Goal: Information Seeking & Learning: Learn about a topic

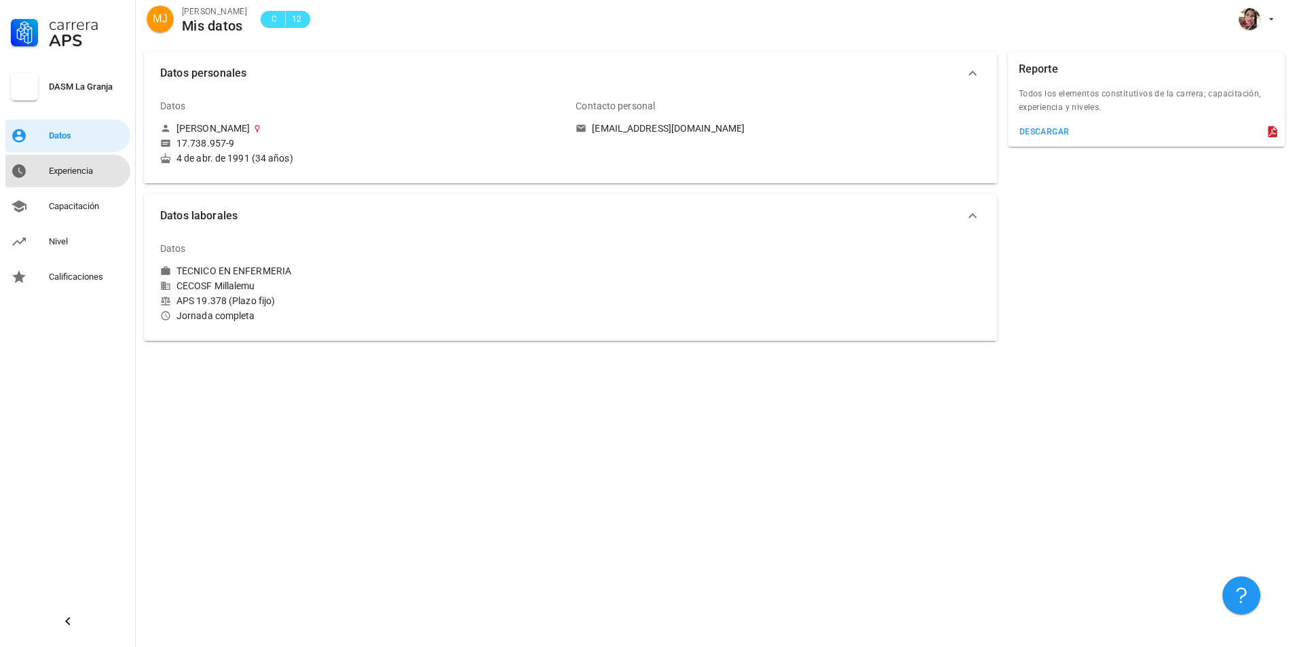
click at [66, 172] on div "Experiencia" at bounding box center [87, 171] width 76 height 11
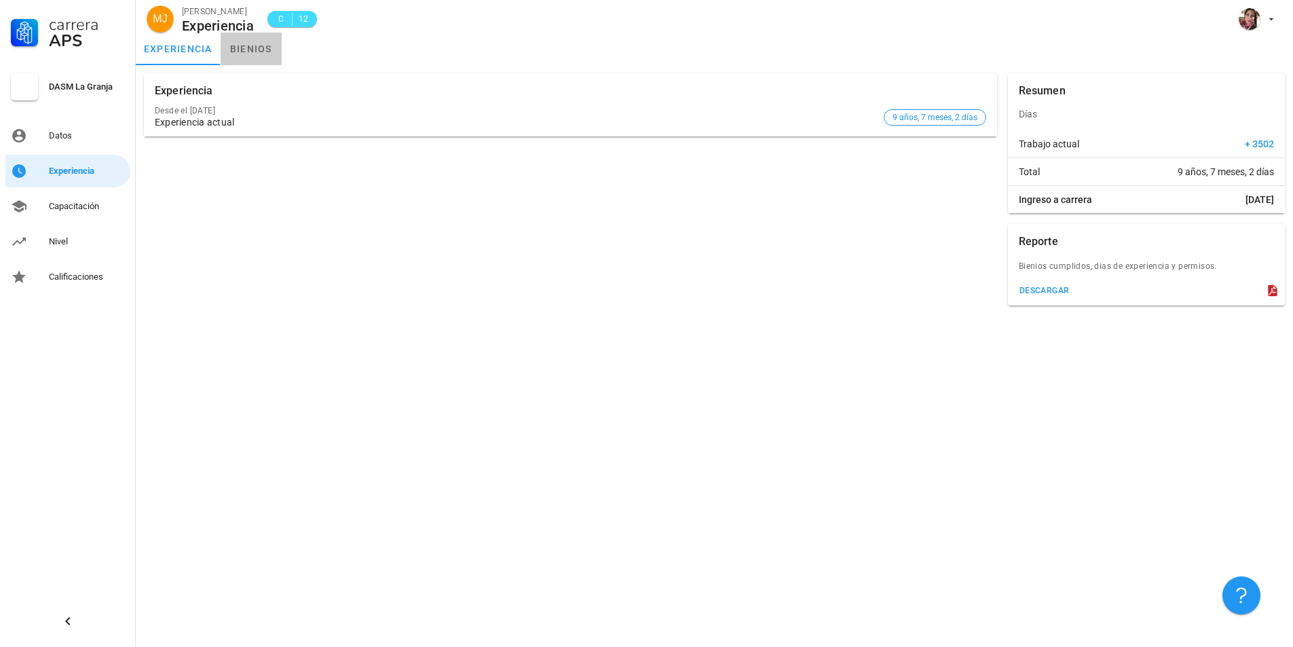
click at [229, 62] on link "bienios" at bounding box center [251, 49] width 61 height 33
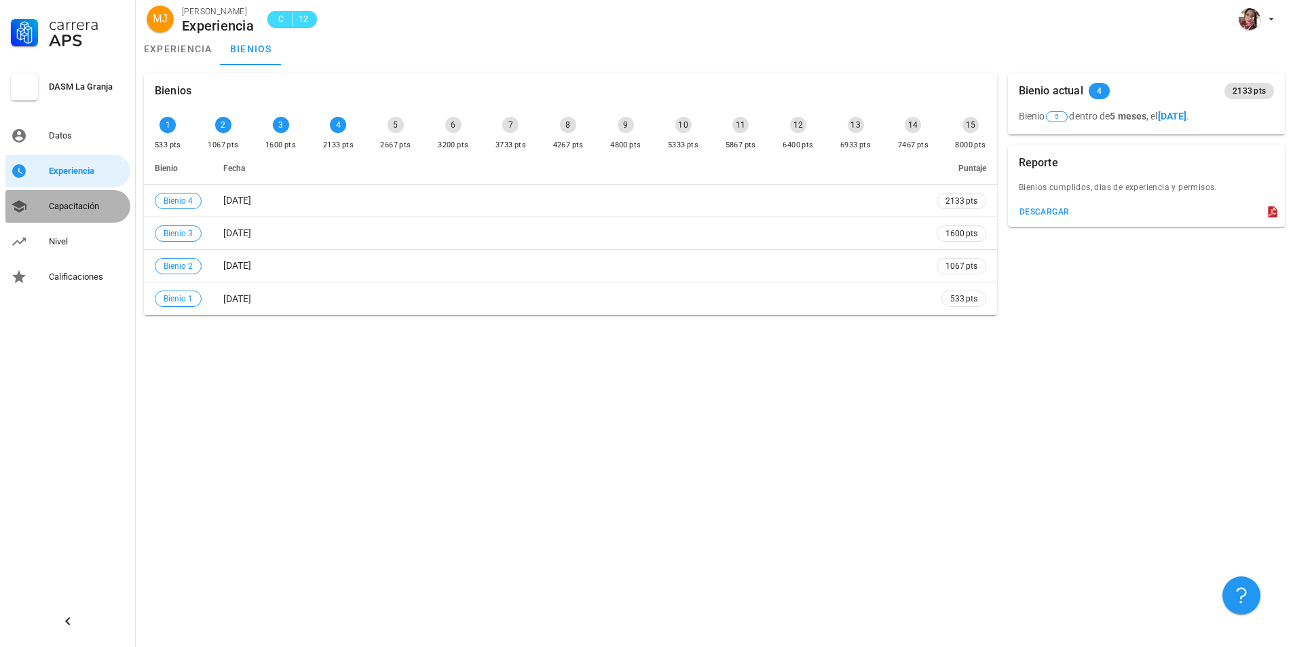
click at [90, 201] on div "Capacitación" at bounding box center [87, 206] width 76 height 11
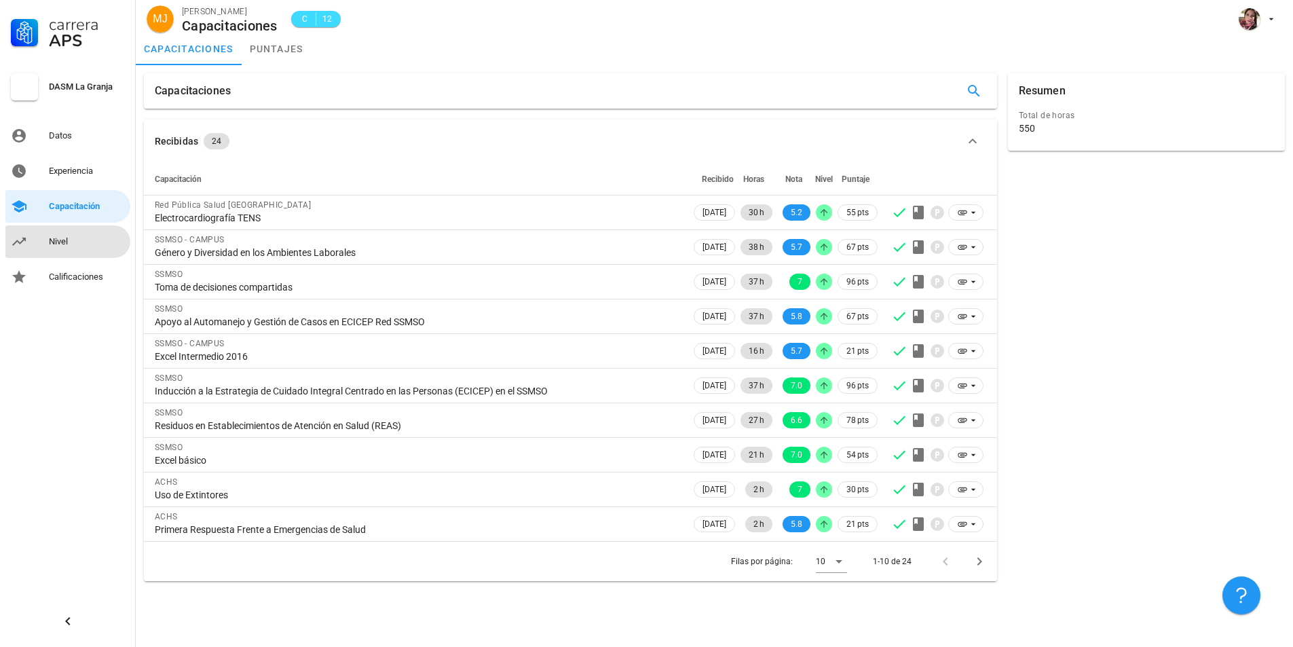
click at [72, 241] on div "Nivel" at bounding box center [87, 241] width 76 height 11
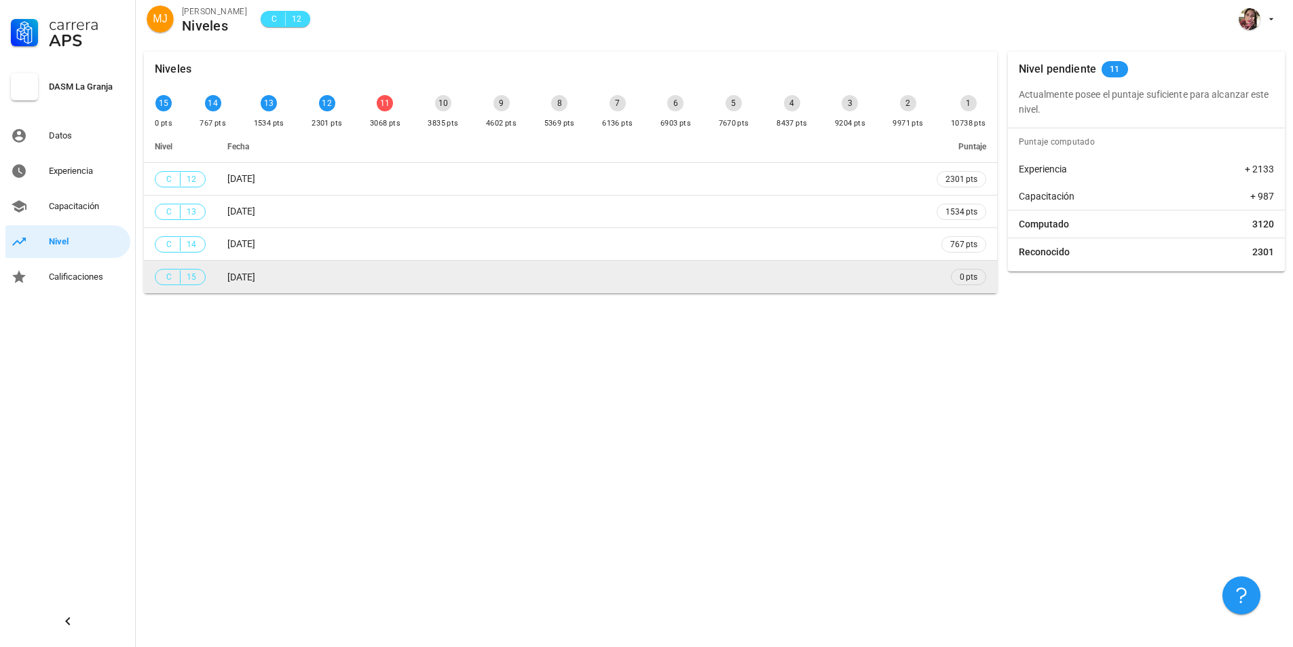
click at [311, 276] on td "[DATE]" at bounding box center [570, 277] width 709 height 33
click at [191, 279] on span "15" at bounding box center [191, 277] width 11 height 14
click at [185, 273] on div "C 15" at bounding box center [180, 277] width 33 height 14
click at [161, 274] on span "C 15" at bounding box center [180, 277] width 51 height 16
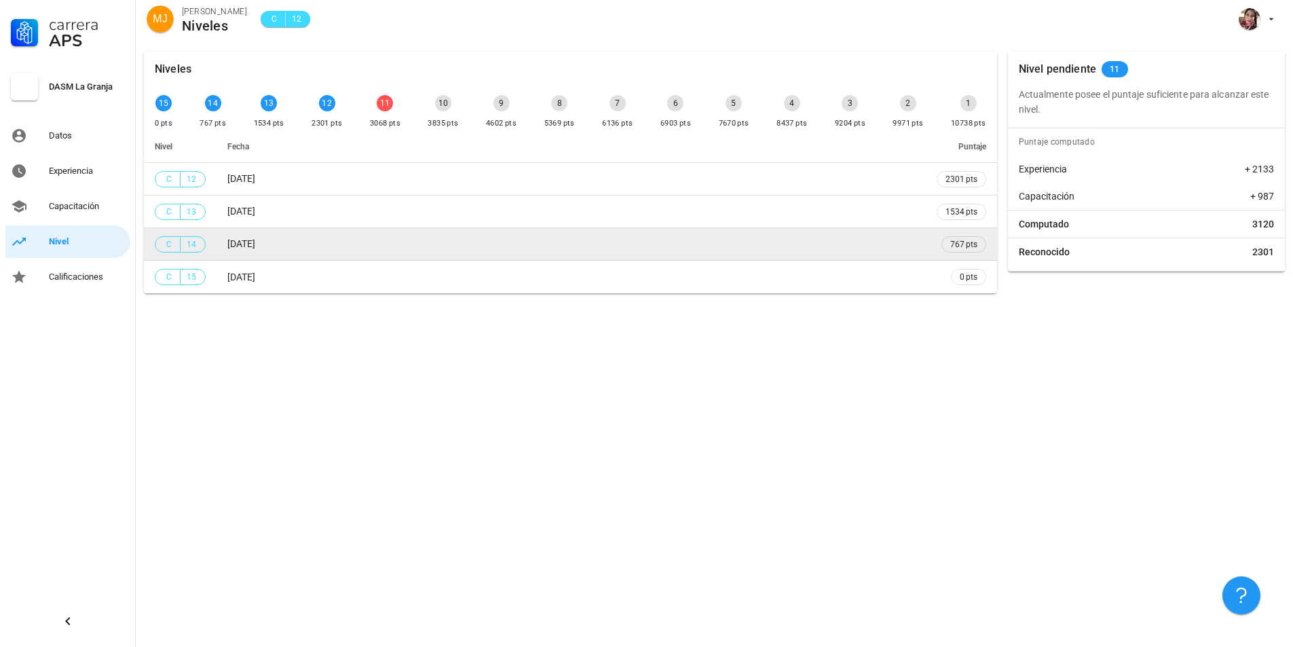
click at [221, 244] on td "[DATE]" at bounding box center [570, 244] width 709 height 33
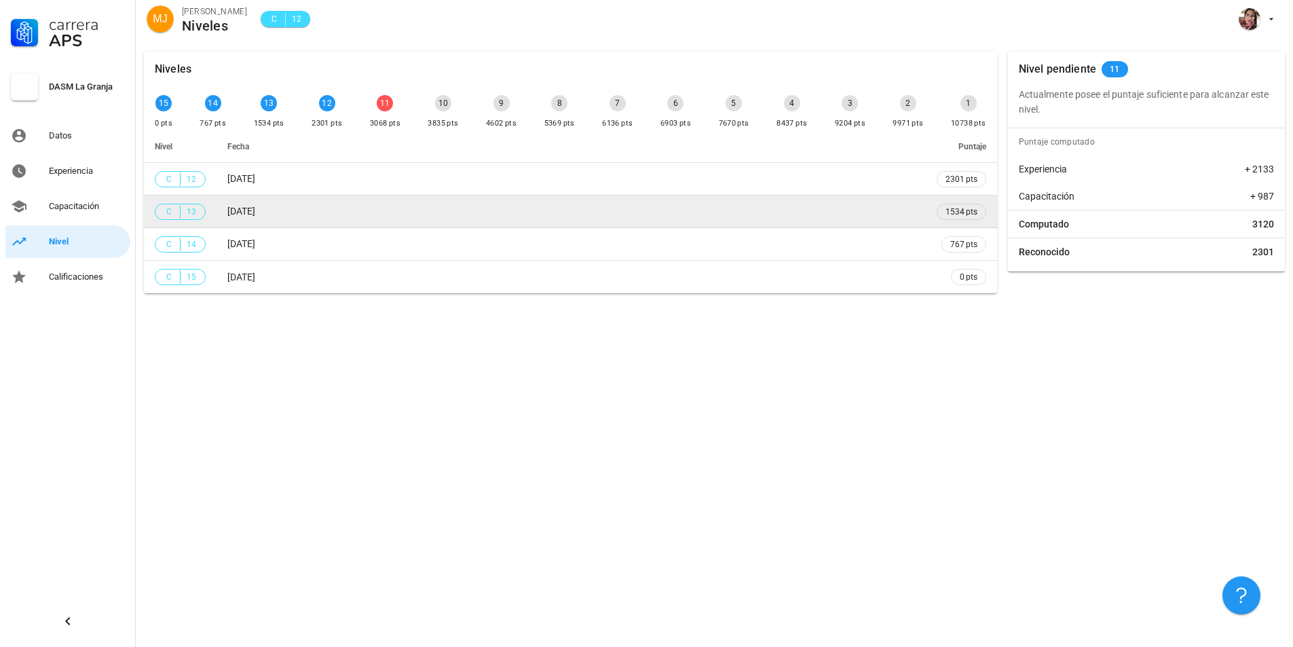
click at [278, 202] on td "[DATE]" at bounding box center [570, 211] width 709 height 33
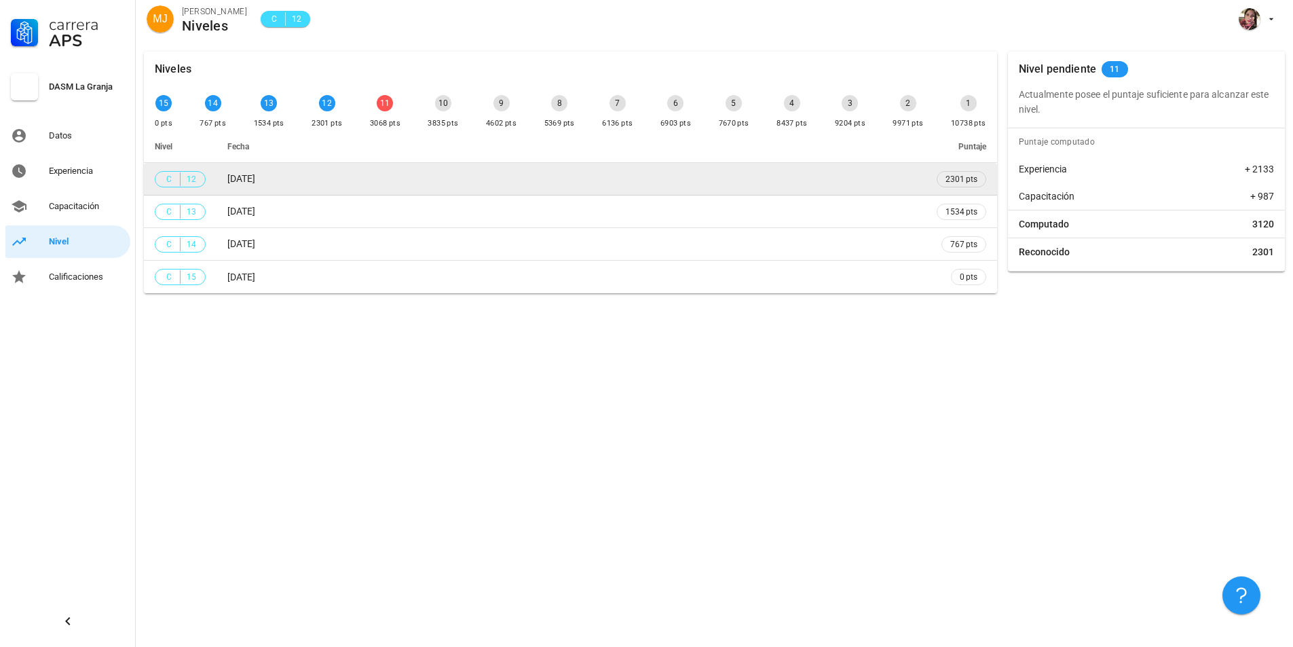
click at [298, 178] on td "[DATE]" at bounding box center [570, 179] width 709 height 33
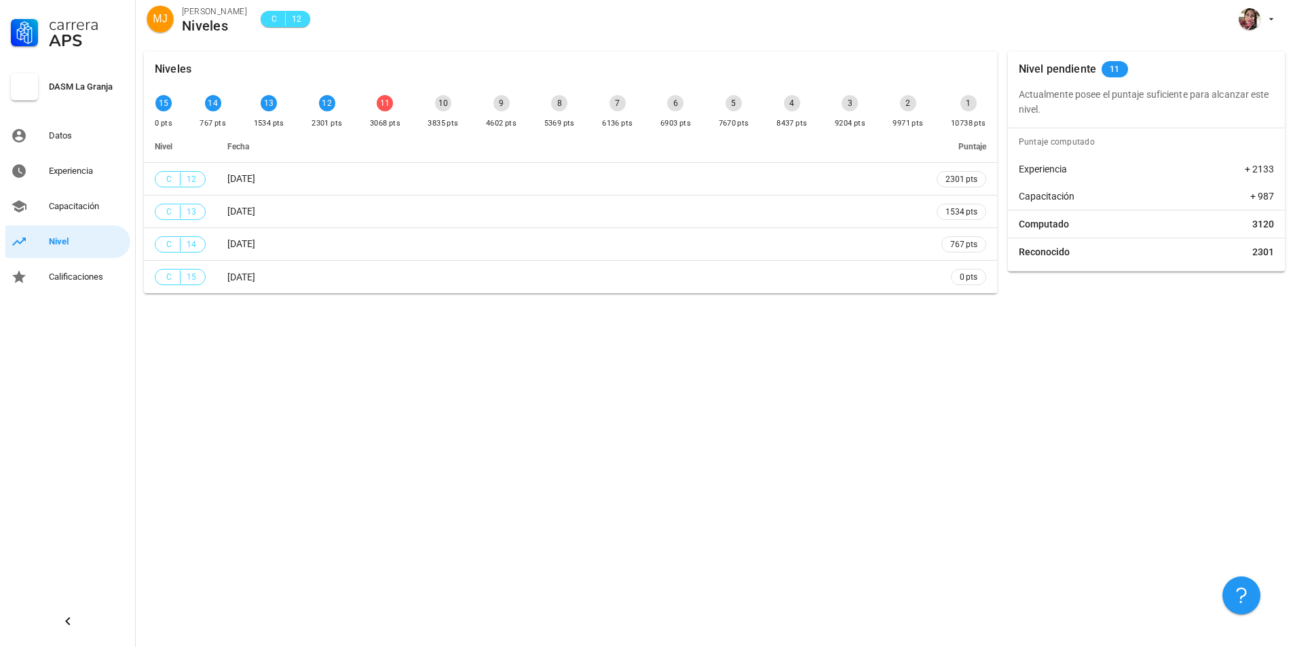
click at [166, 106] on div "15" at bounding box center [163, 103] width 16 height 16
click at [421, 402] on div "Niveles 15 0 pts 14 767 pts 13 1534 pts 12 2301 pts 11 3068 pts 10 3835 pts 9 4…" at bounding box center [714, 344] width 1157 height 603
click at [102, 263] on link "Calificaciones" at bounding box center [67, 277] width 125 height 33
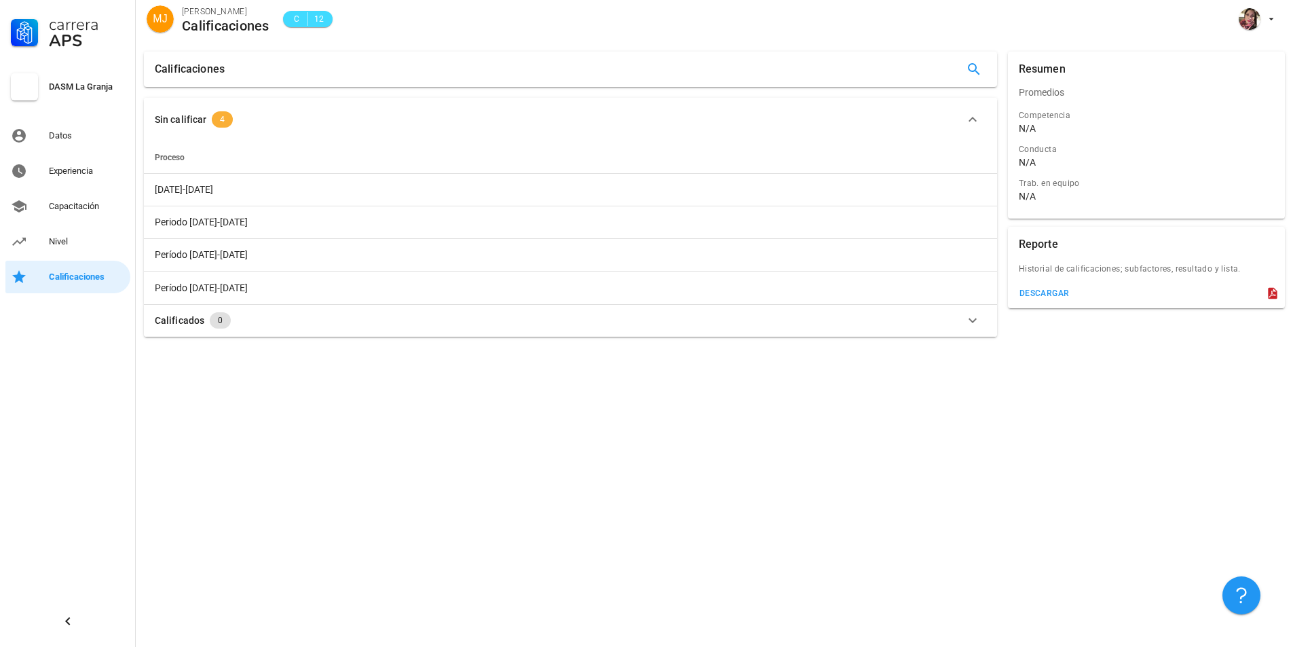
click at [221, 120] on span "4" at bounding box center [222, 119] width 5 height 16
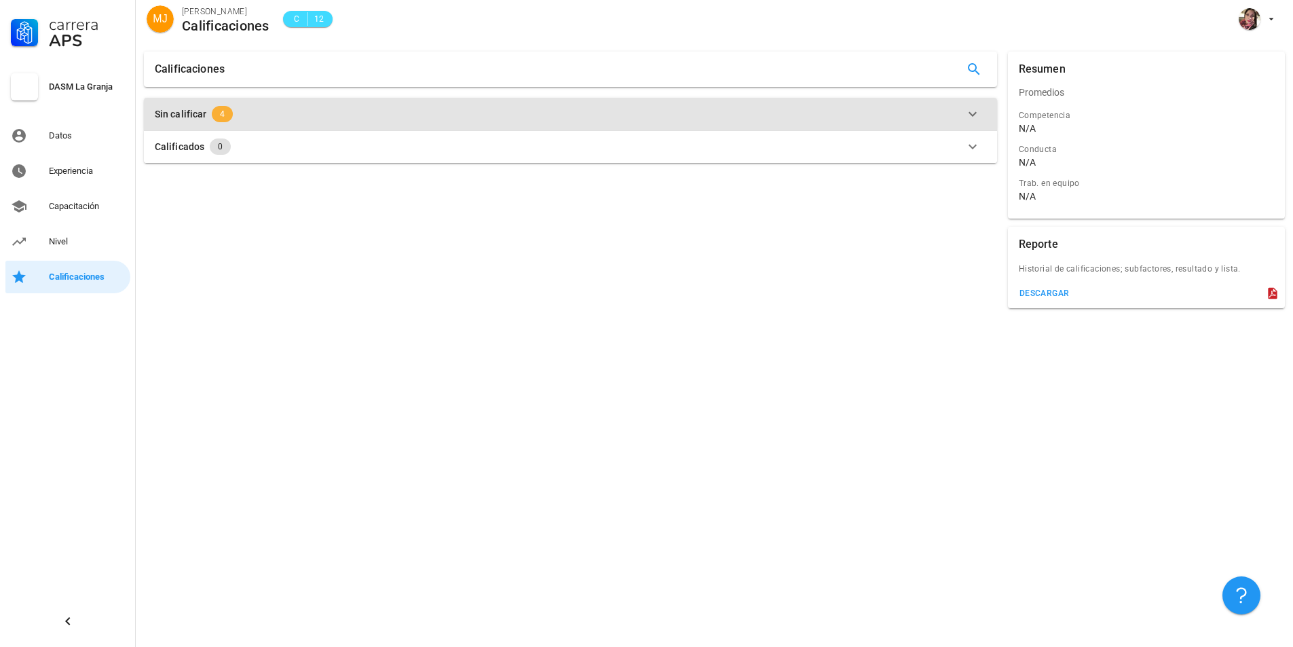
click at [231, 114] on span "4" at bounding box center [222, 114] width 21 height 16
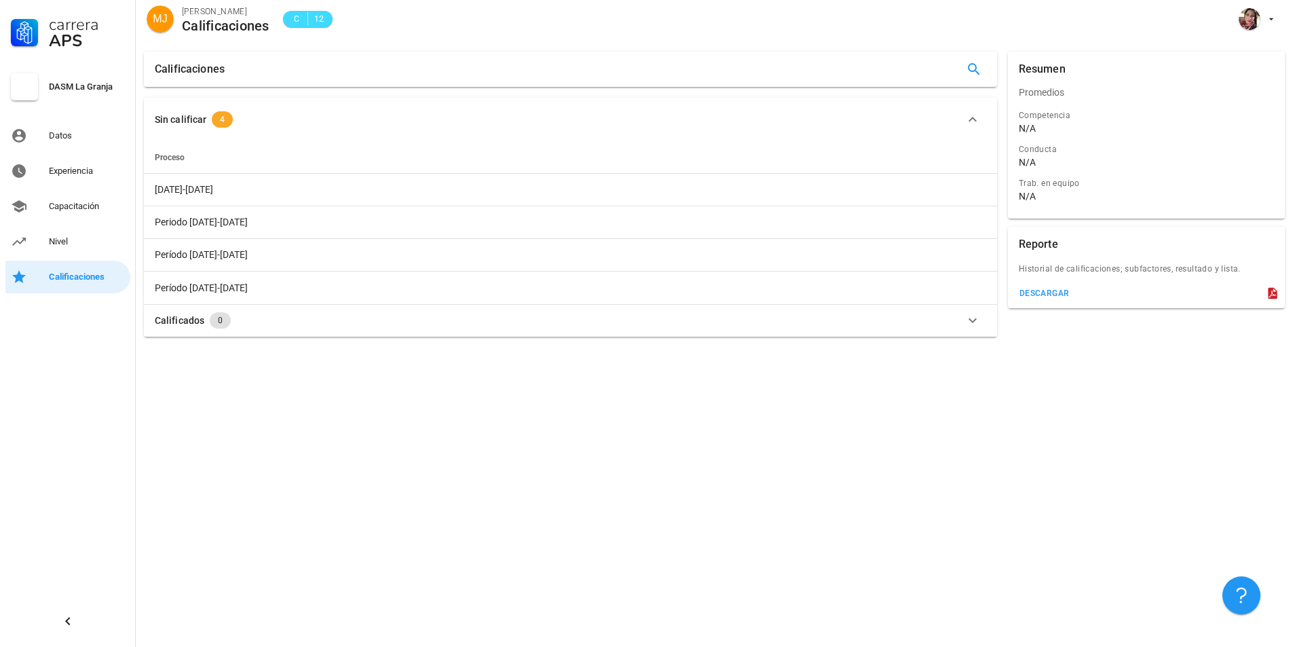
click at [723, 476] on div "Calificaciones Sin calificar 4 Proceso [DATE]-[DATE] Periodo [DATE]-[DATE] Perí…" at bounding box center [714, 344] width 1157 height 603
click at [1257, 383] on div "Calificaciones Sin calificar 4 Proceso [DATE]-[DATE] Periodo [DATE]-[DATE] Perí…" at bounding box center [714, 344] width 1157 height 603
click at [1270, 17] on icon "button" at bounding box center [1271, 19] width 11 height 11
click at [1261, 54] on div "Salir" at bounding box center [1264, 52] width 22 height 27
